Goal: Browse casually: Explore the website without a specific task or goal

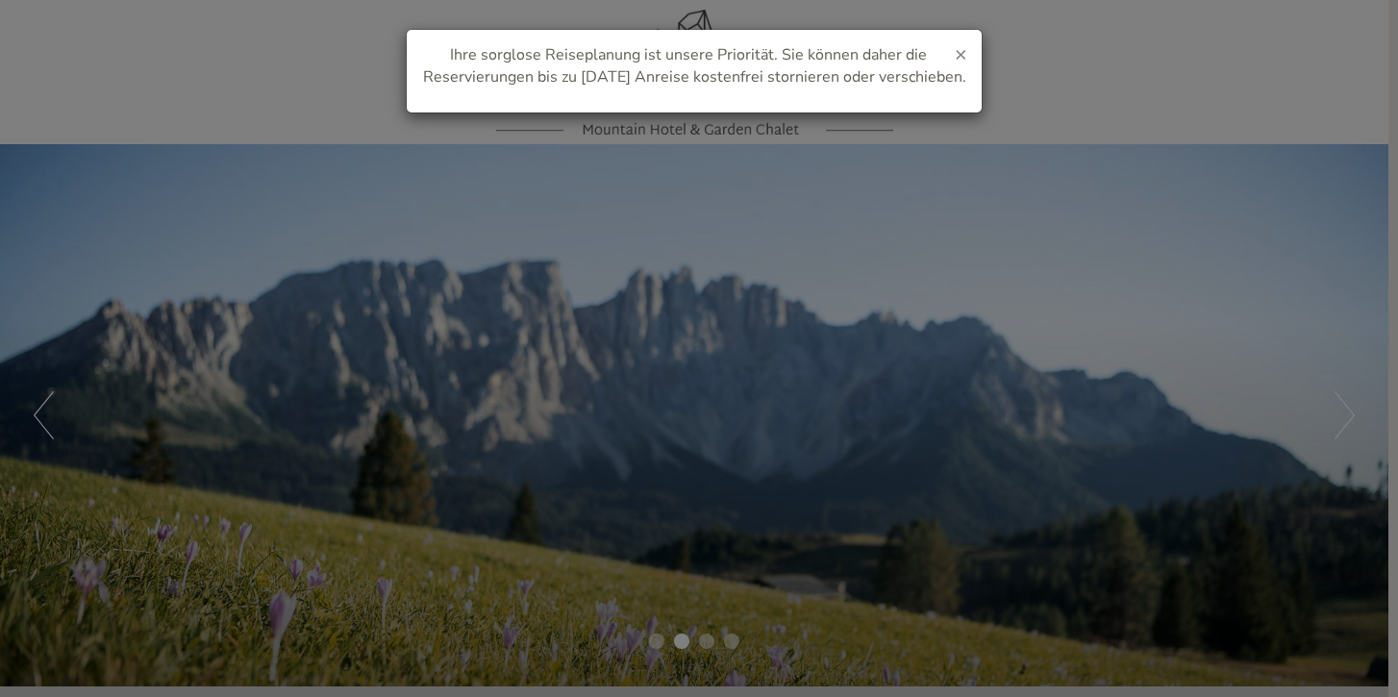
click at [961, 53] on span "×" at bounding box center [961, 53] width 12 height 27
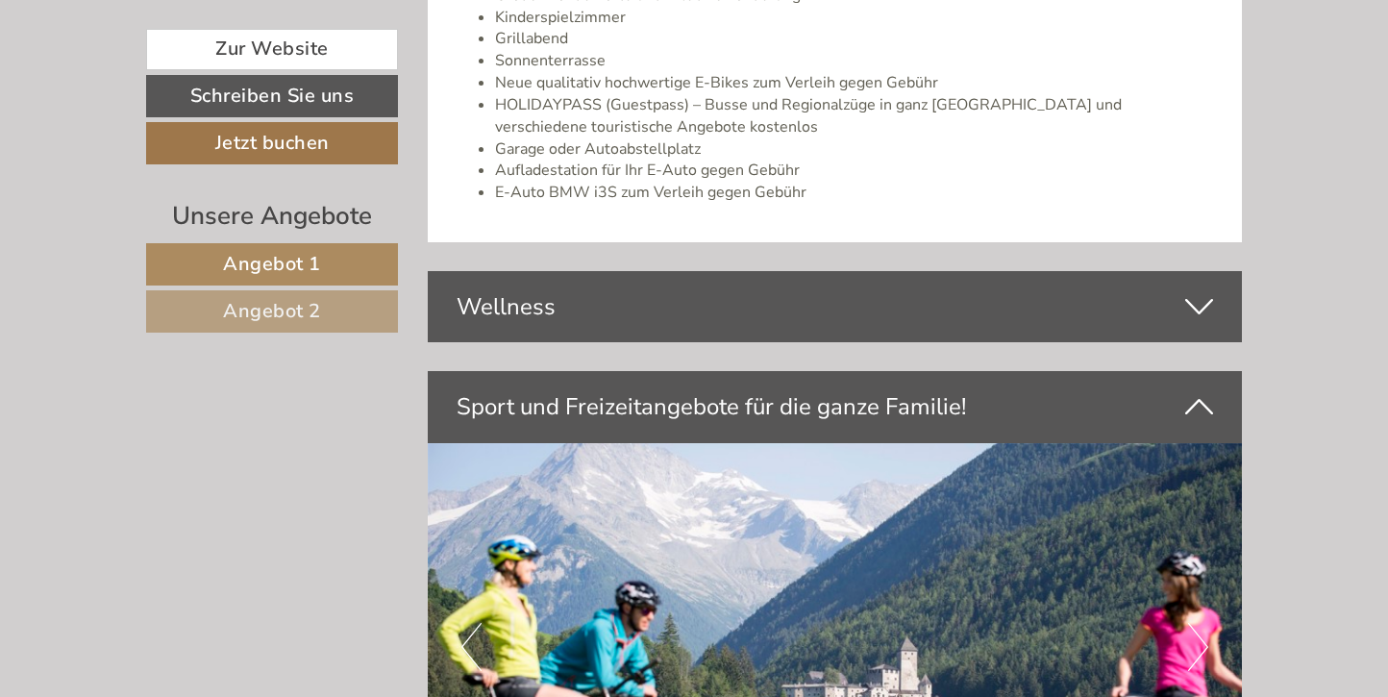
scroll to position [4593, 0]
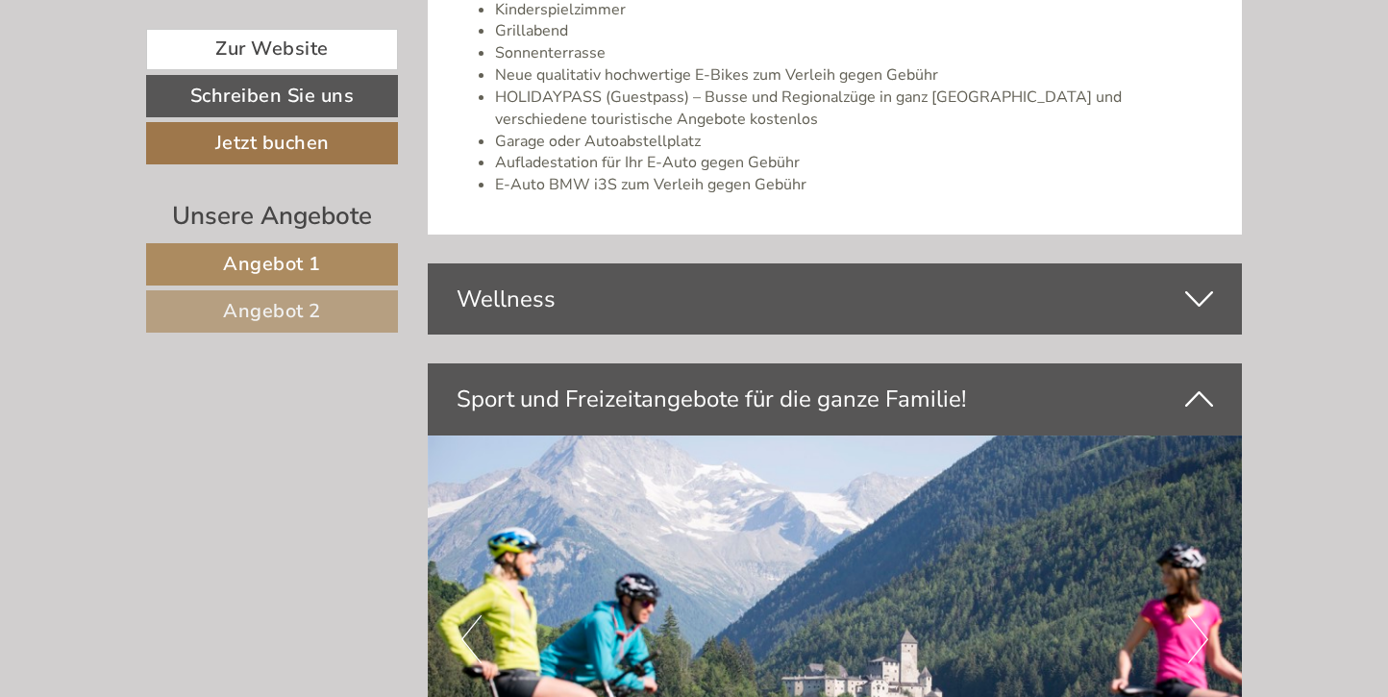
click at [886, 263] on div "Wellness" at bounding box center [835, 298] width 815 height 71
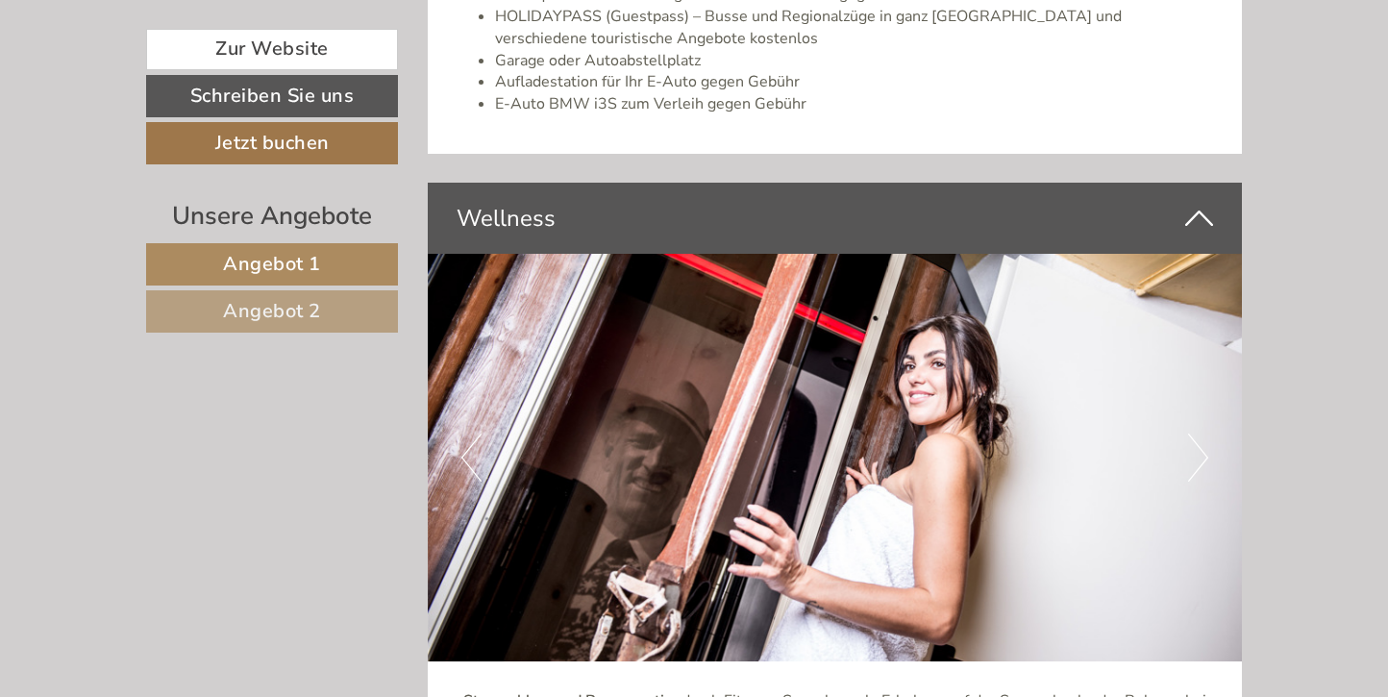
scroll to position [4699, 0]
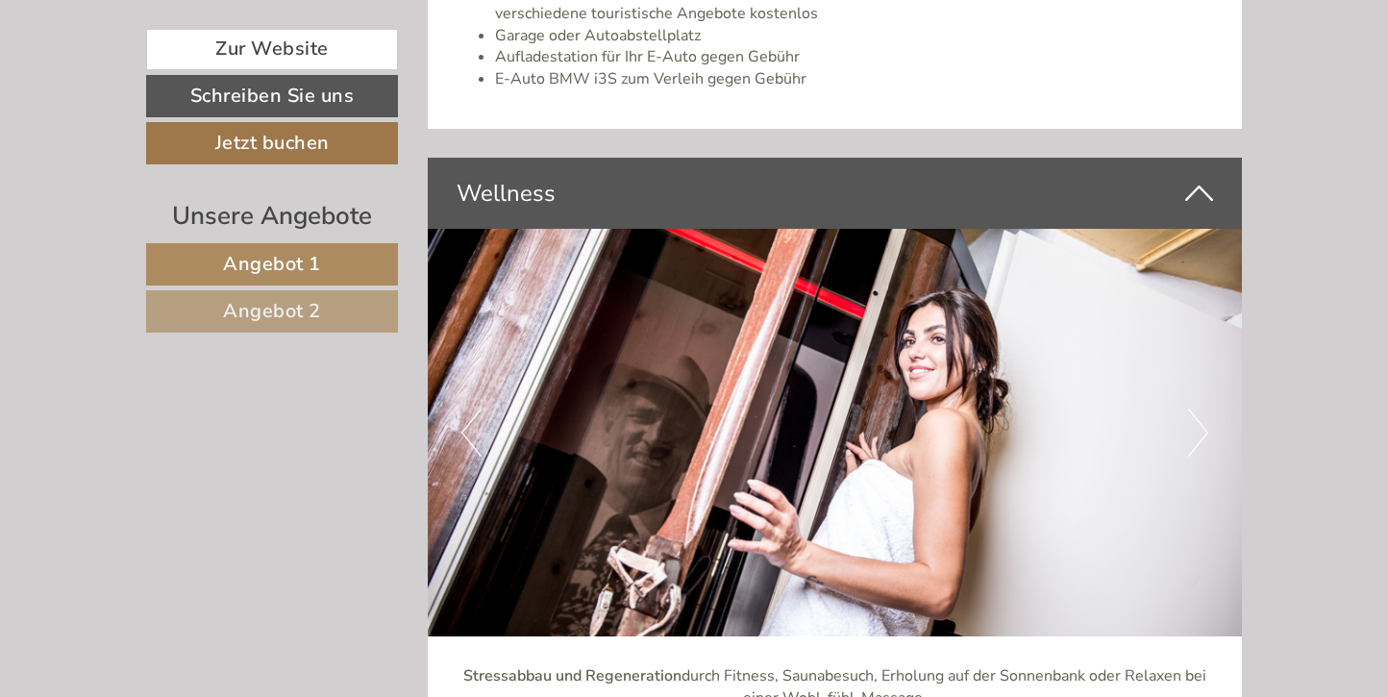
click at [1200, 409] on button "Next" at bounding box center [1198, 433] width 20 height 48
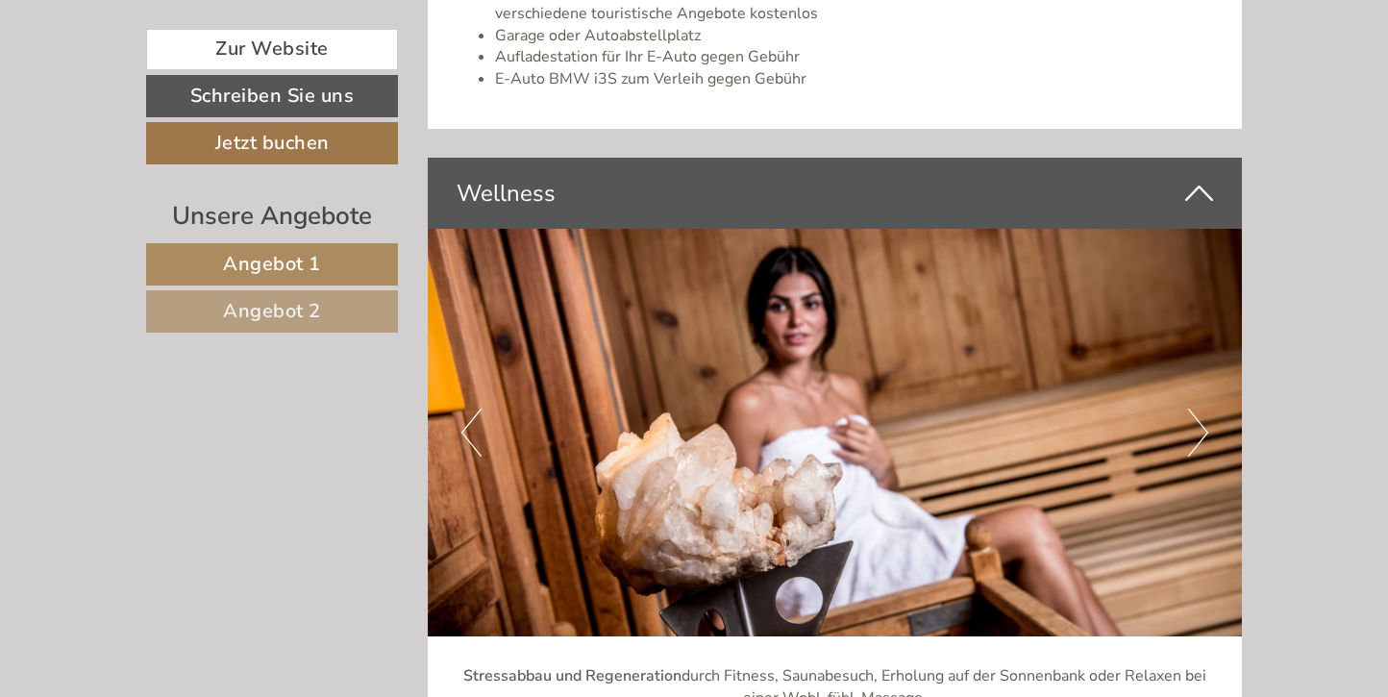
click at [1200, 409] on button "Next" at bounding box center [1198, 433] width 20 height 48
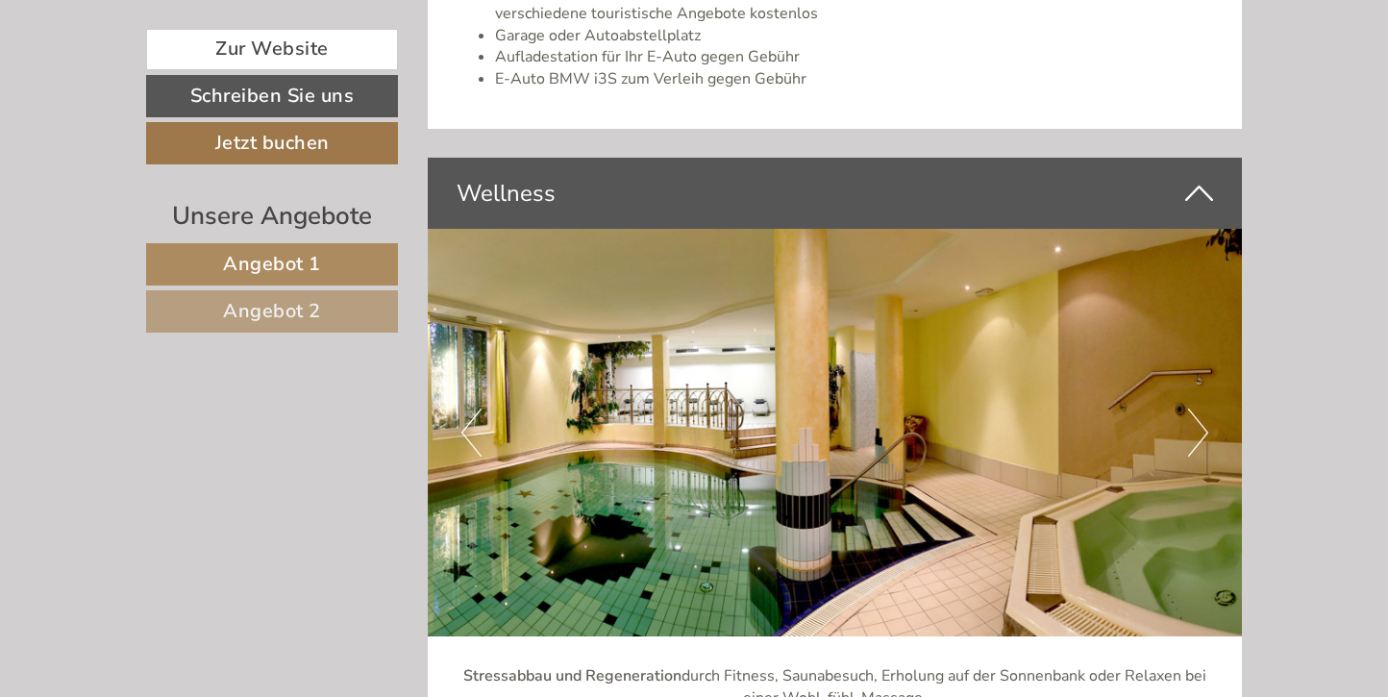
click at [1200, 409] on button "Next" at bounding box center [1198, 433] width 20 height 48
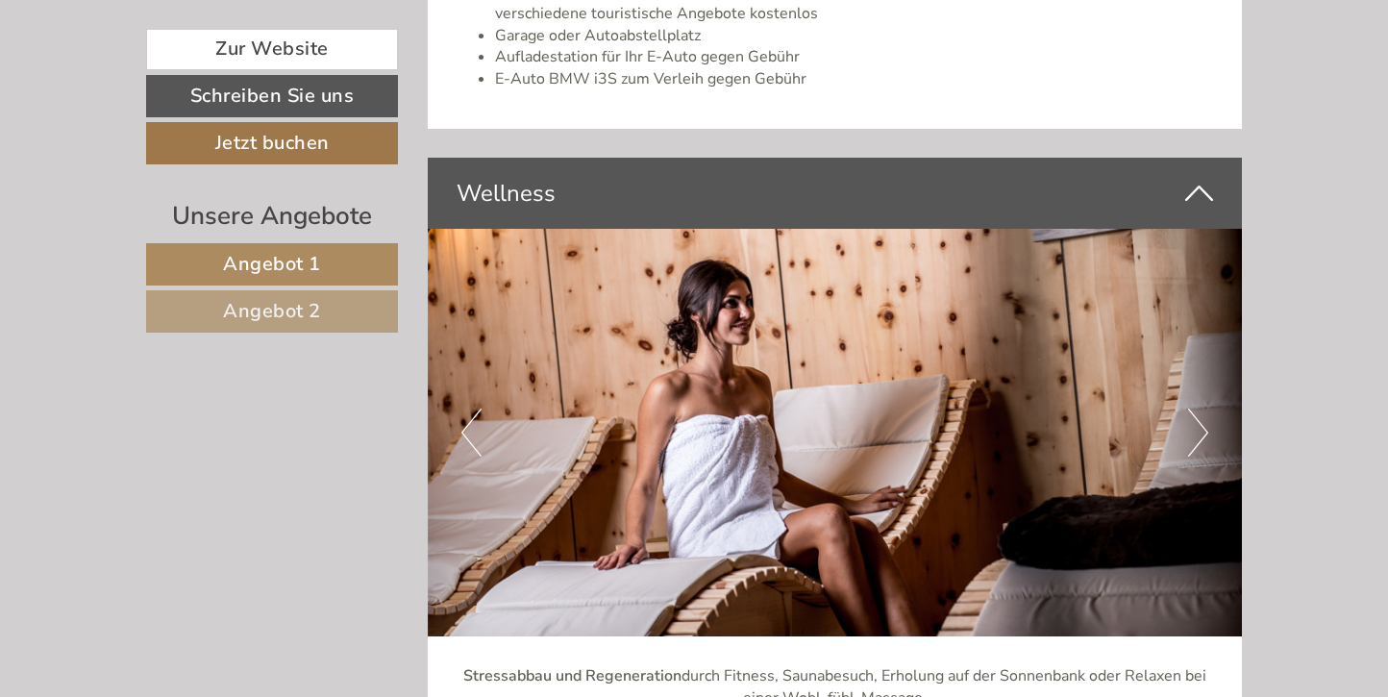
click at [1200, 409] on button "Next" at bounding box center [1198, 433] width 20 height 48
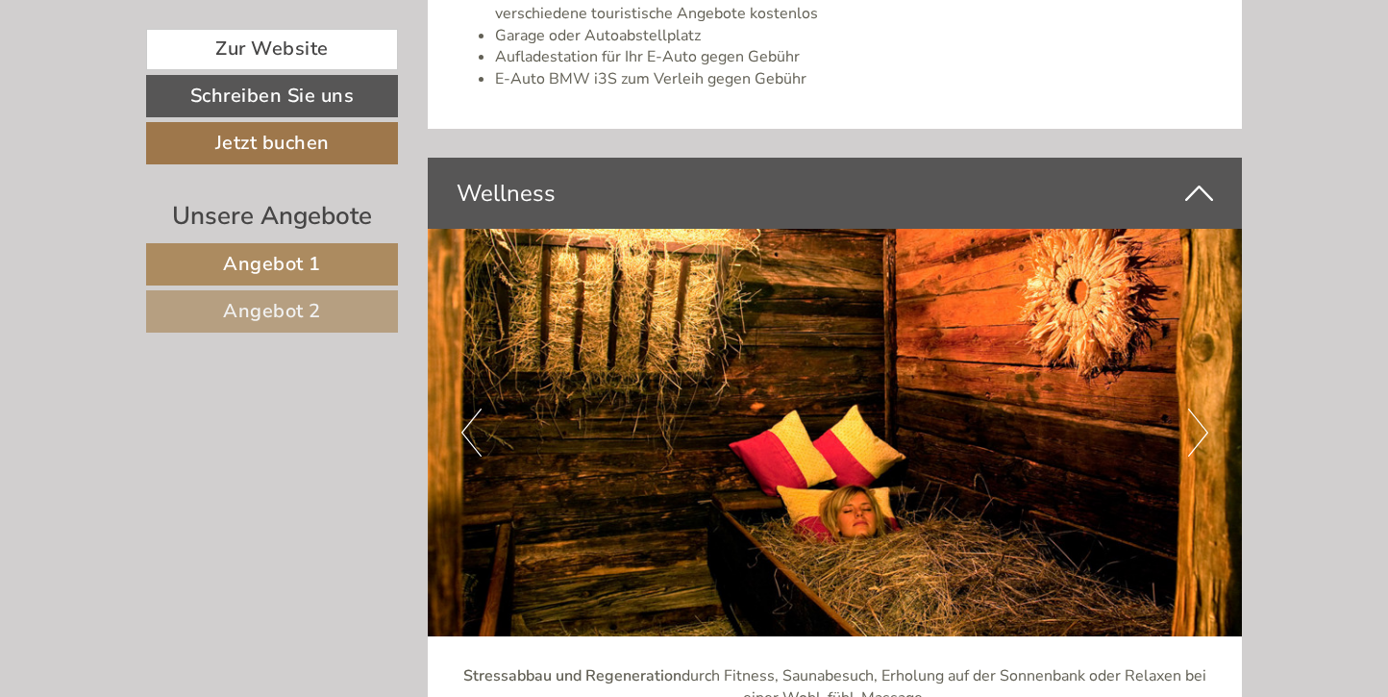
click at [1200, 409] on button "Next" at bounding box center [1198, 433] width 20 height 48
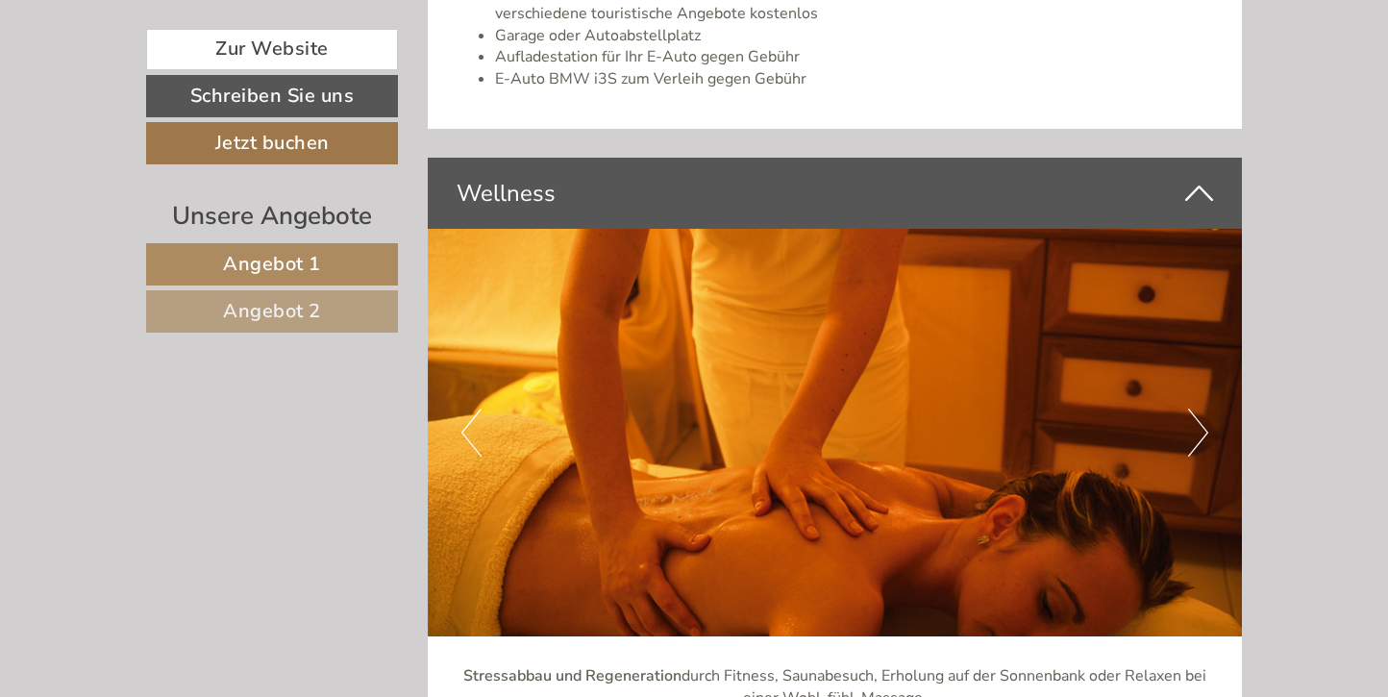
click at [1200, 409] on button "Next" at bounding box center [1198, 433] width 20 height 48
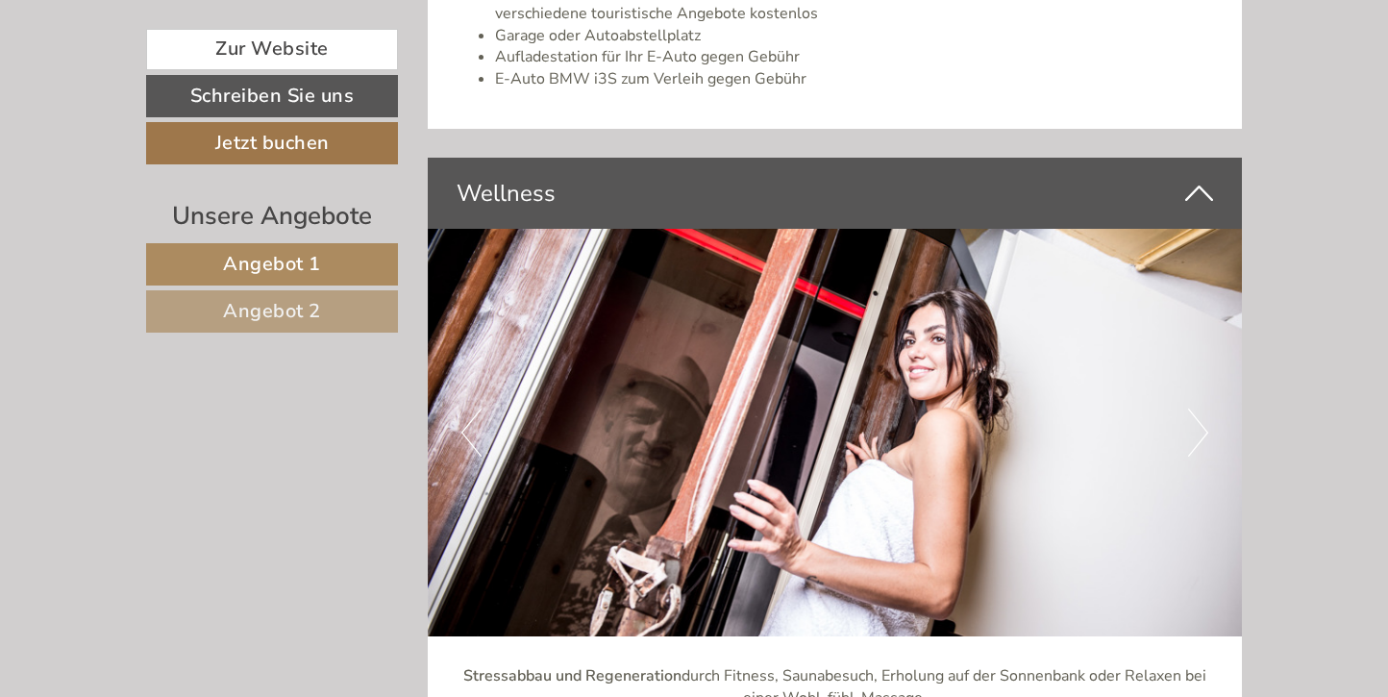
click at [1200, 409] on button "Next" at bounding box center [1198, 433] width 20 height 48
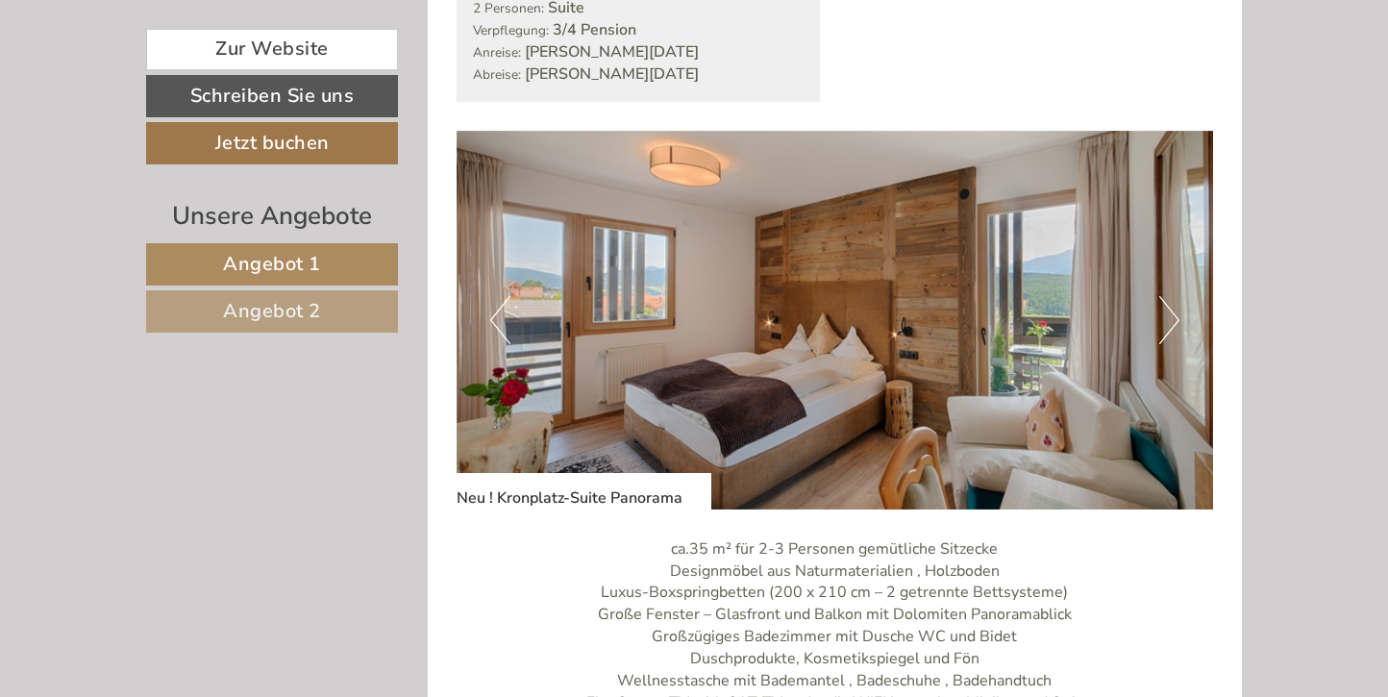
scroll to position [2520, 0]
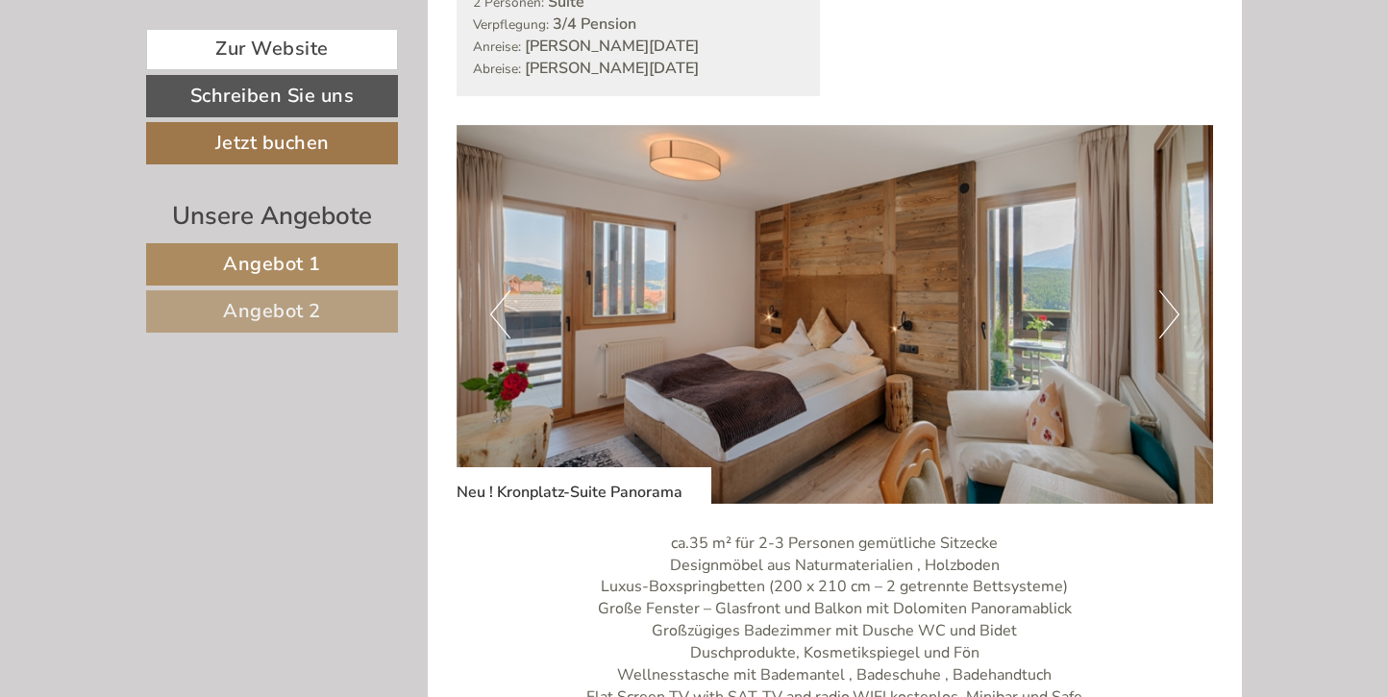
click at [1178, 314] on button "Next" at bounding box center [1169, 314] width 20 height 48
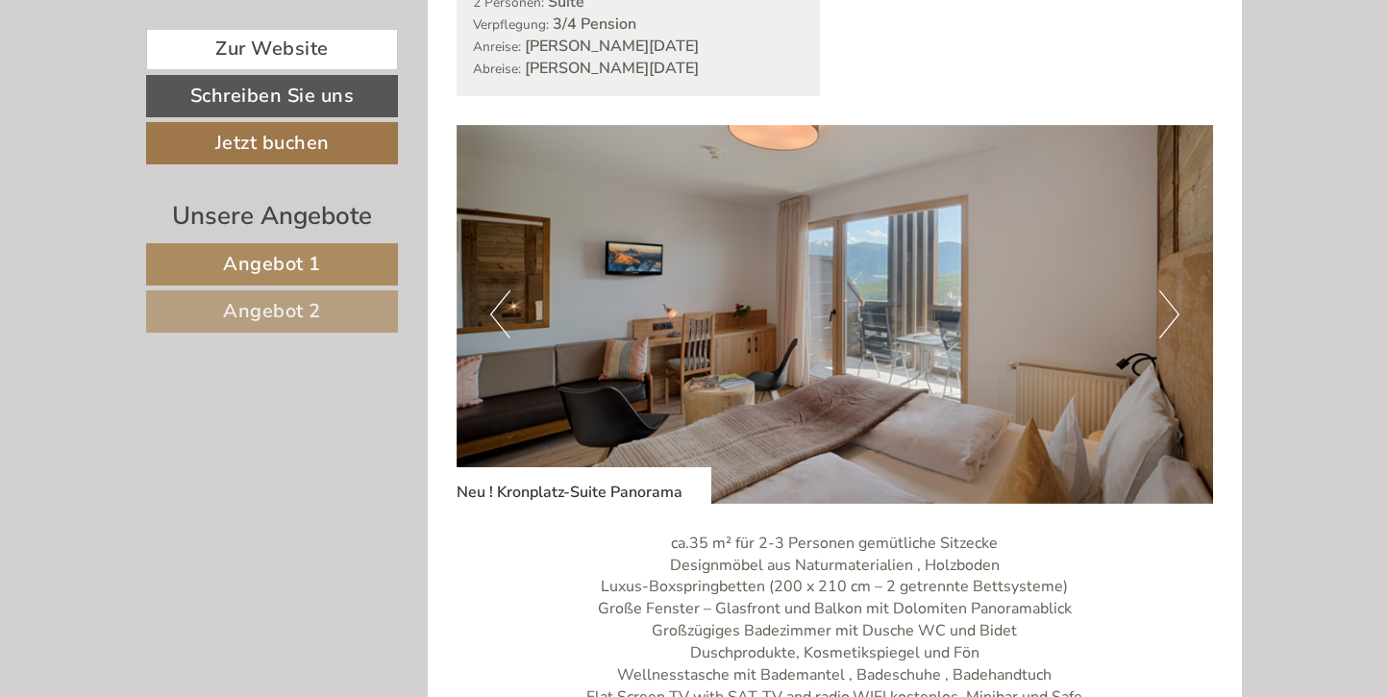
click at [1177, 314] on button "Next" at bounding box center [1169, 314] width 20 height 48
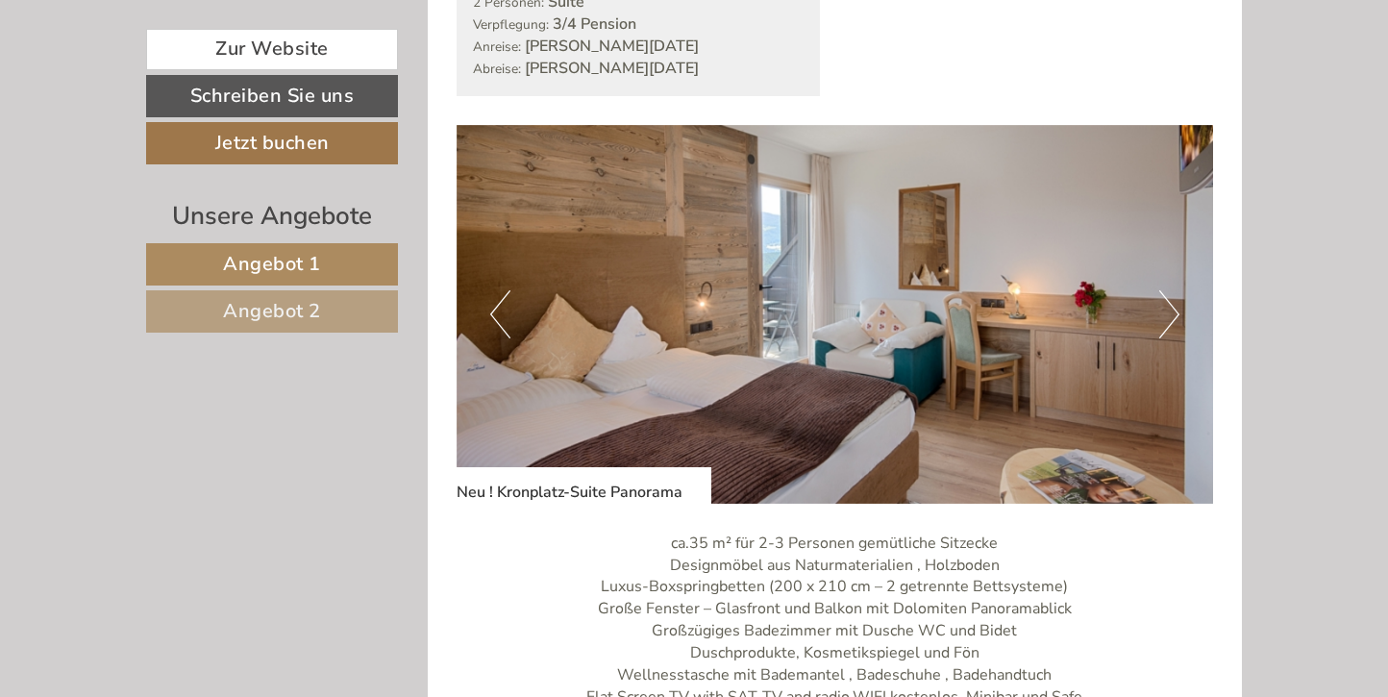
click at [1177, 314] on button "Next" at bounding box center [1169, 314] width 20 height 48
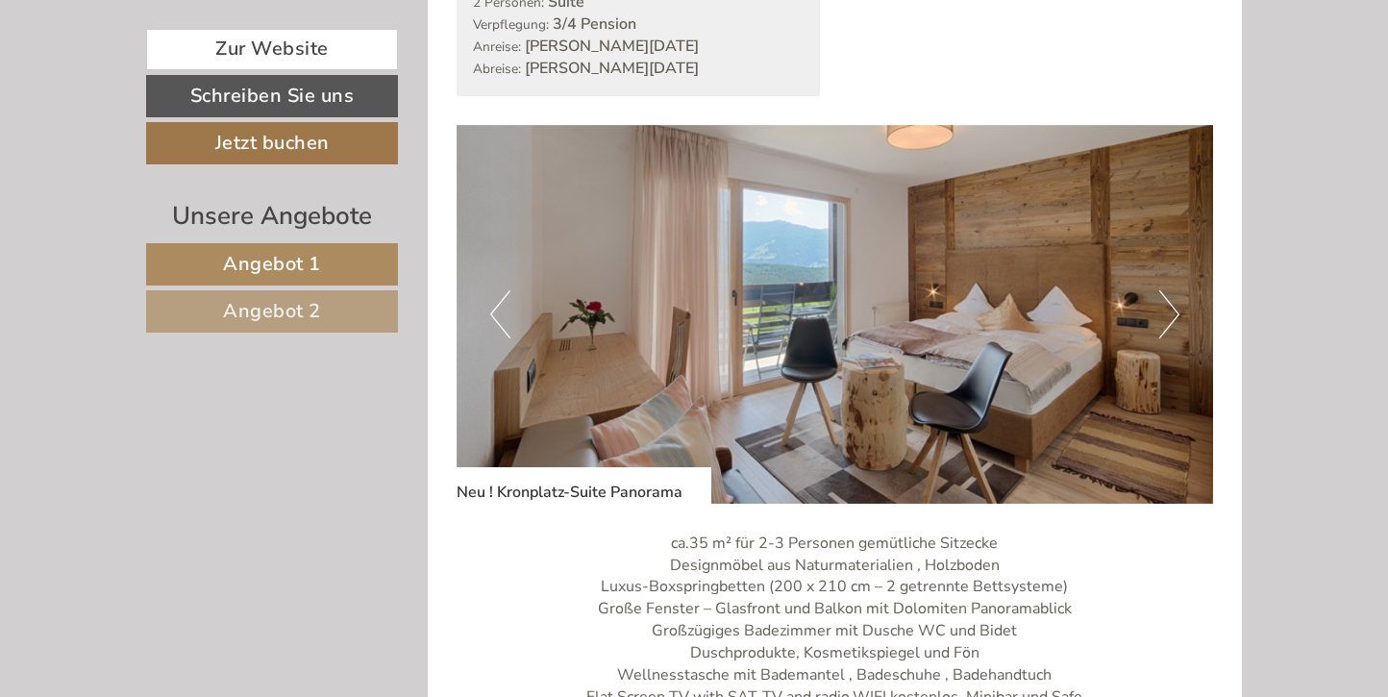
click at [1177, 314] on button "Next" at bounding box center [1169, 314] width 20 height 48
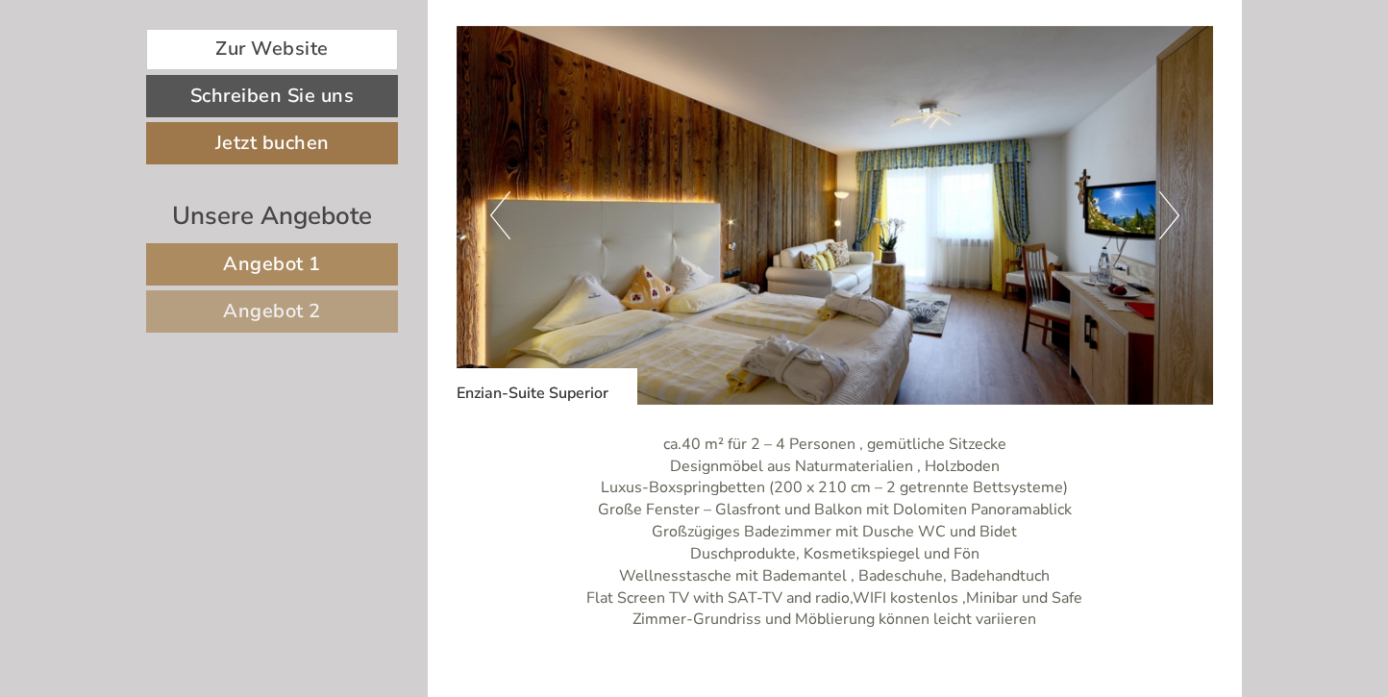
scroll to position [1187, 0]
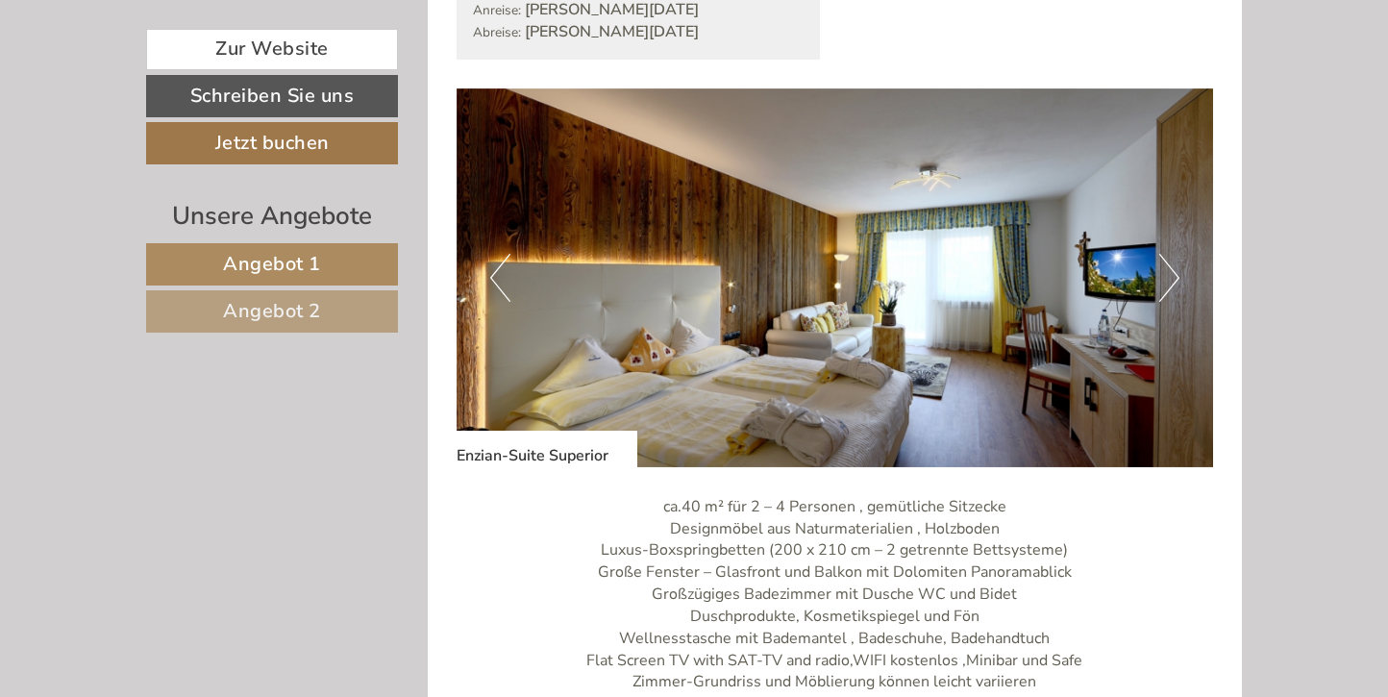
click at [1165, 274] on button "Next" at bounding box center [1169, 278] width 20 height 48
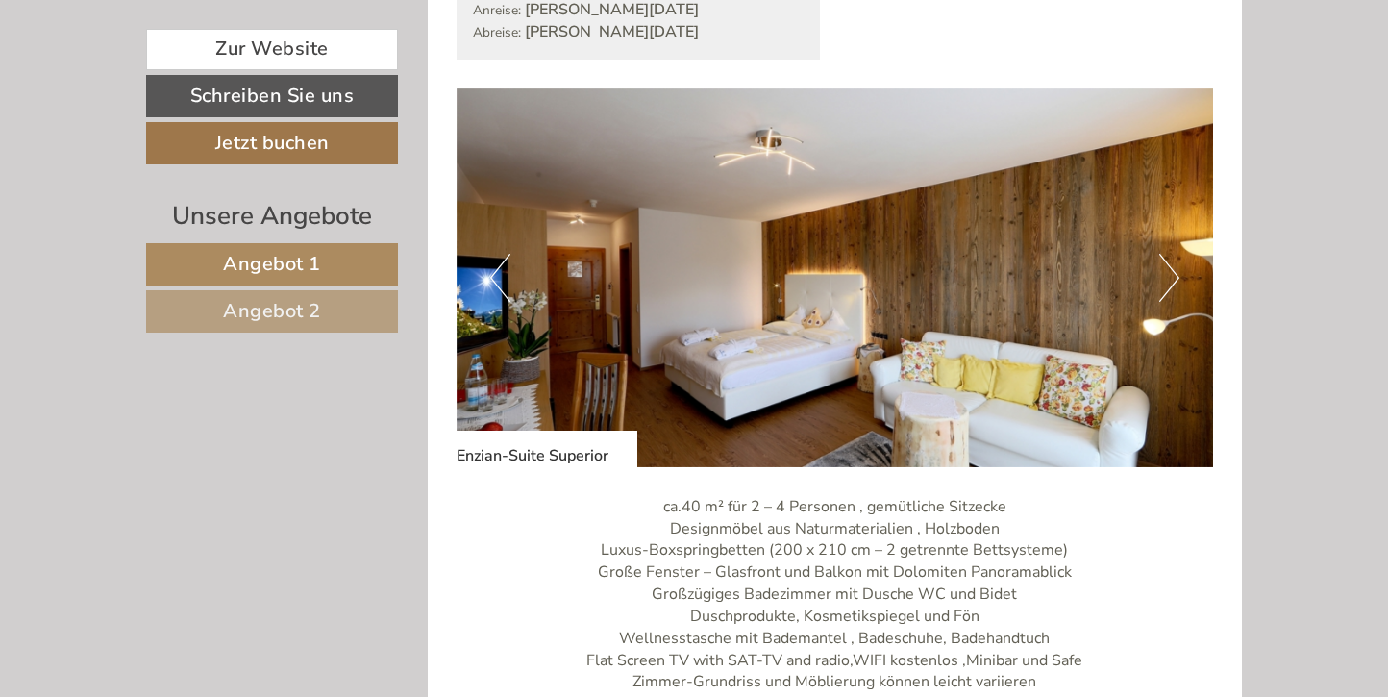
click at [1165, 274] on button "Next" at bounding box center [1169, 278] width 20 height 48
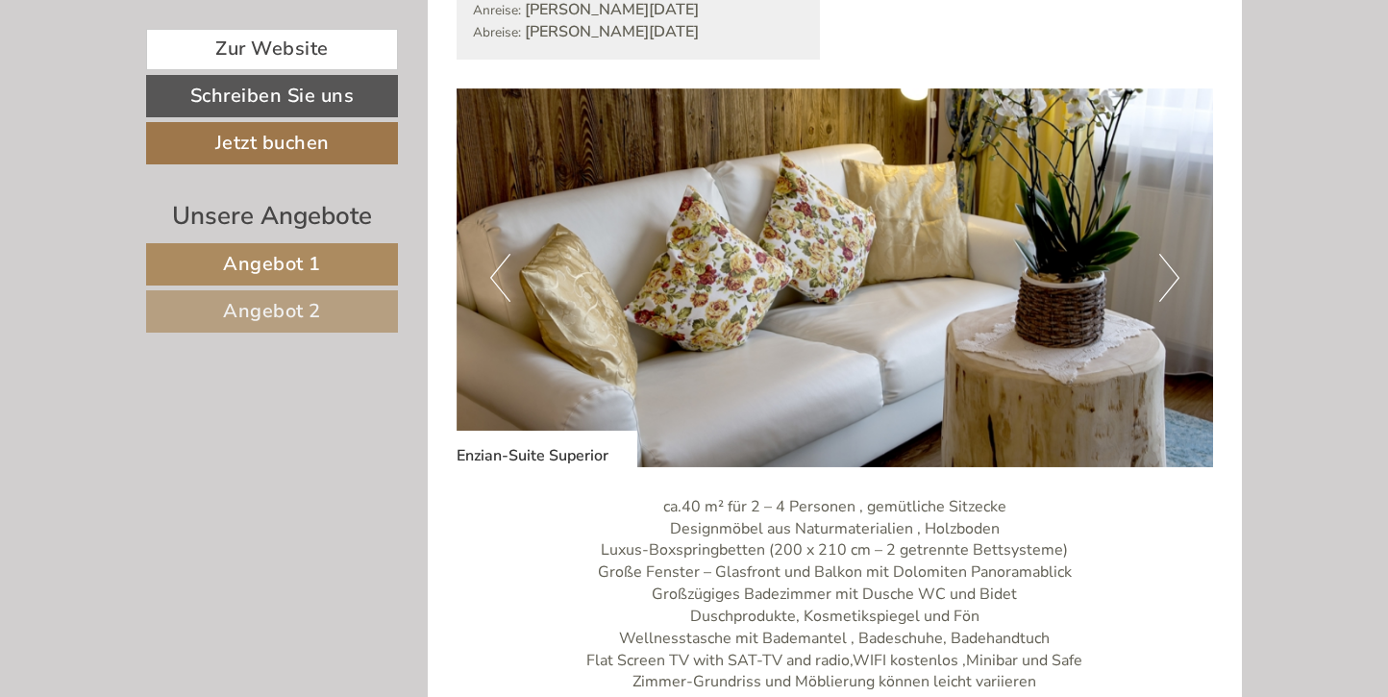
click at [1165, 274] on button "Next" at bounding box center [1169, 278] width 20 height 48
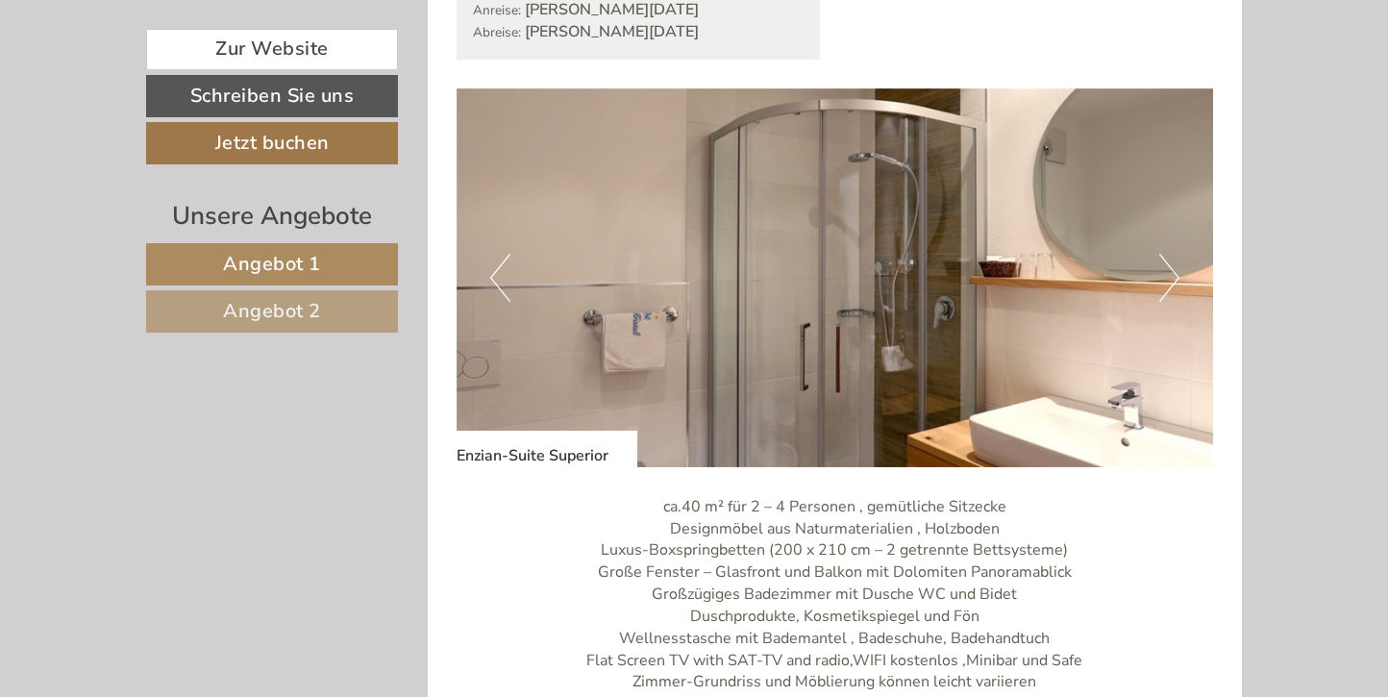
click at [1165, 274] on button "Next" at bounding box center [1169, 278] width 20 height 48
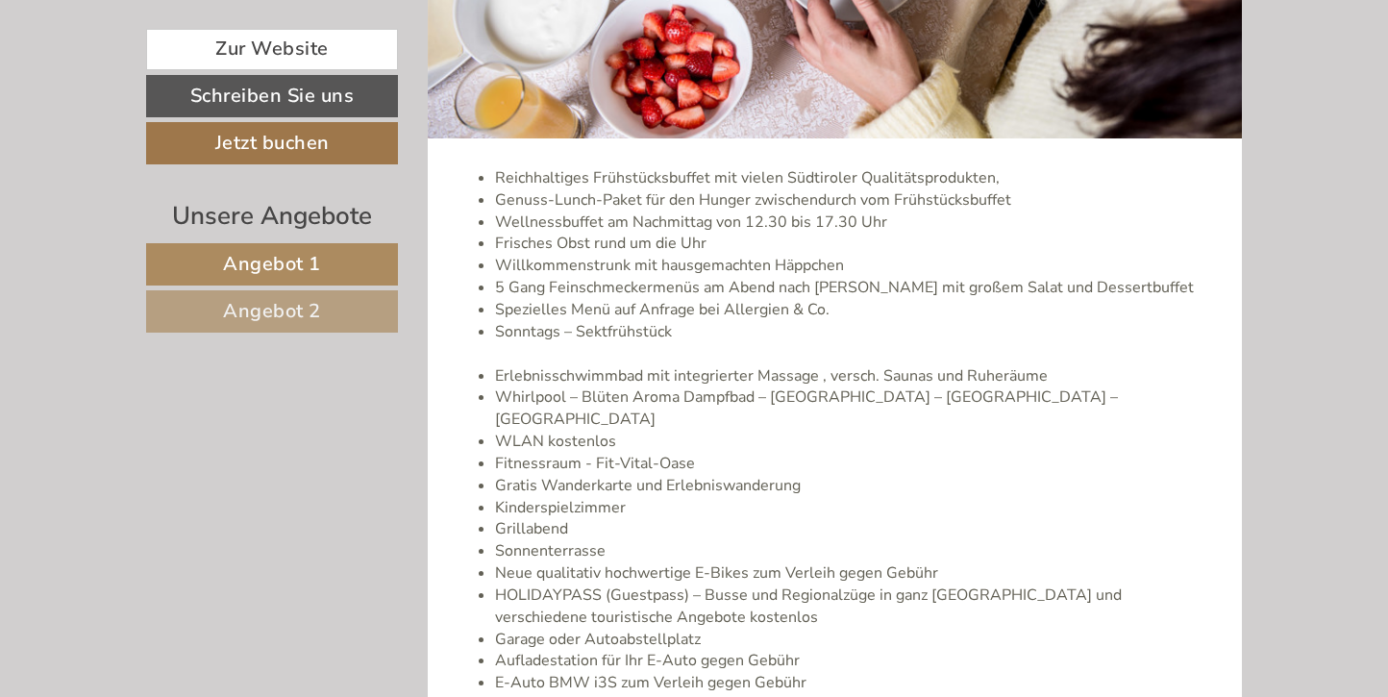
scroll to position [4092, 0]
